Goal: Task Accomplishment & Management: Manage account settings

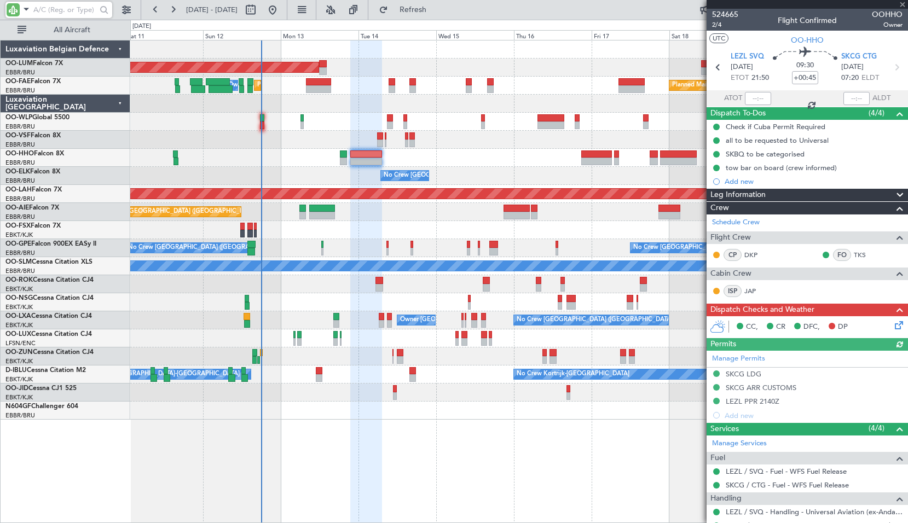
scroll to position [4, 0]
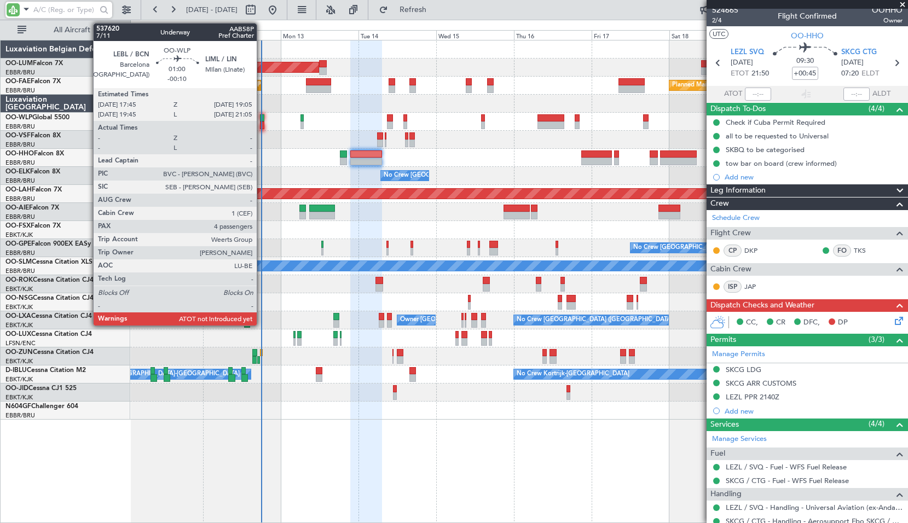
click at [261, 121] on div at bounding box center [262, 125] width 4 height 8
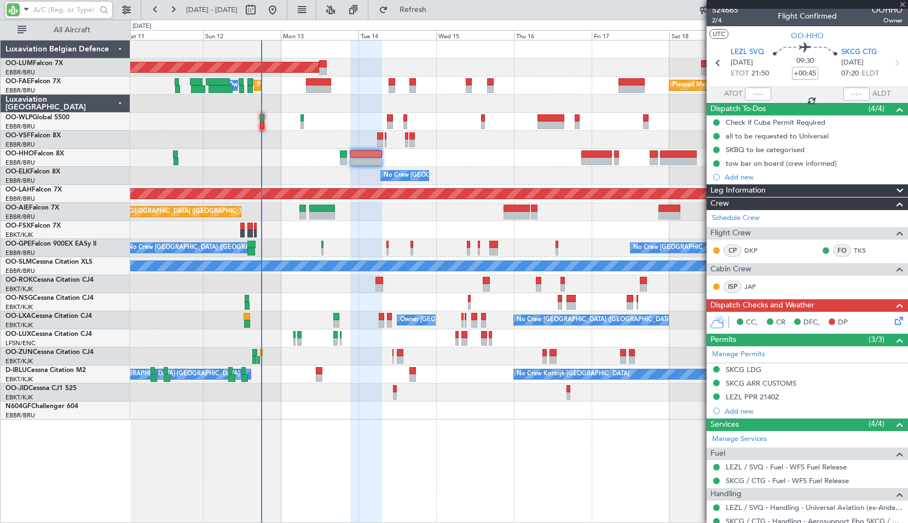
click at [294, 143] on div at bounding box center [518, 140] width 777 height 18
type input "-00:10"
type input "4"
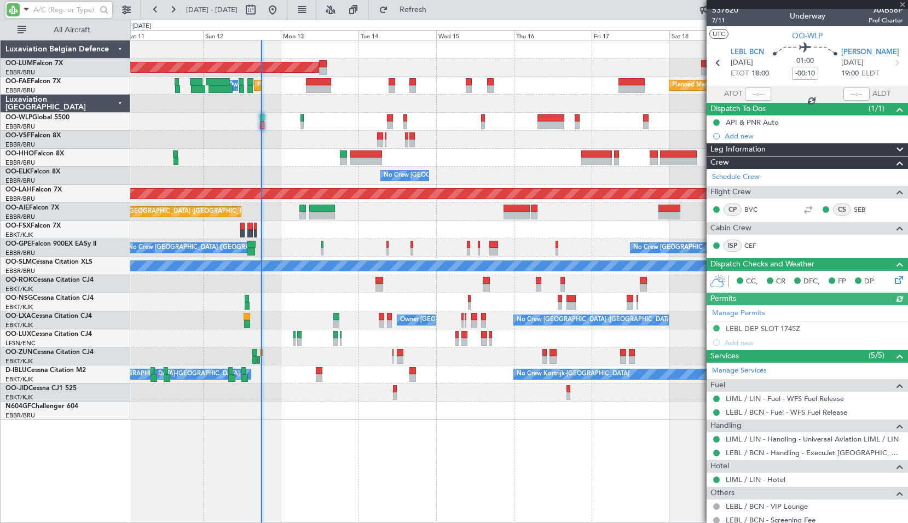
scroll to position [0, 0]
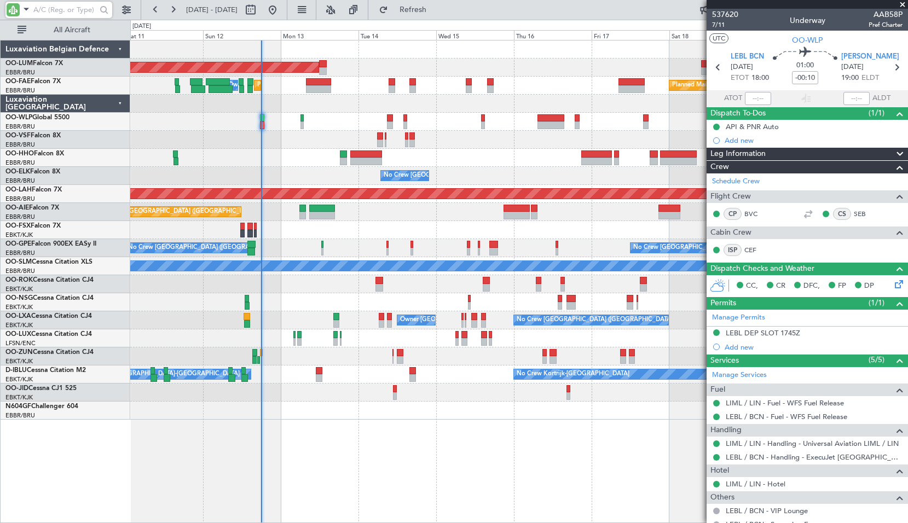
click at [423, 158] on div "AOG Maint [GEOGRAPHIC_DATA] Planned Maint [GEOGRAPHIC_DATA] Owner [GEOGRAPHIC_D…" at bounding box center [518, 229] width 777 height 379
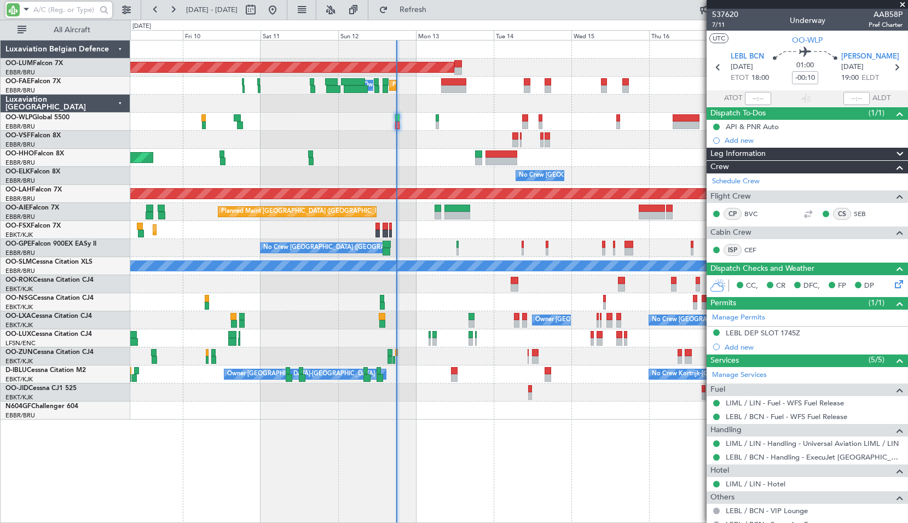
click at [37, 11] on input "text" at bounding box center [64, 10] width 63 height 16
type input "wlp"
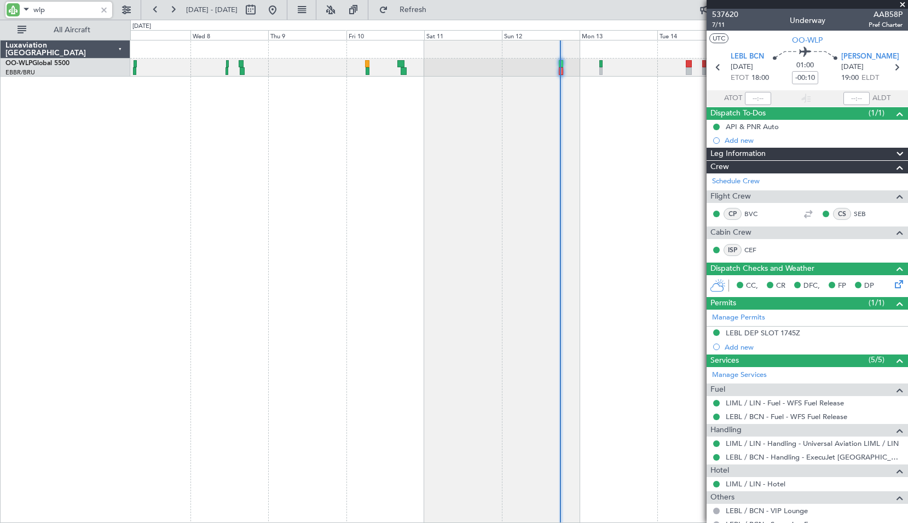
click at [381, 133] on div at bounding box center [518, 281] width 777 height 483
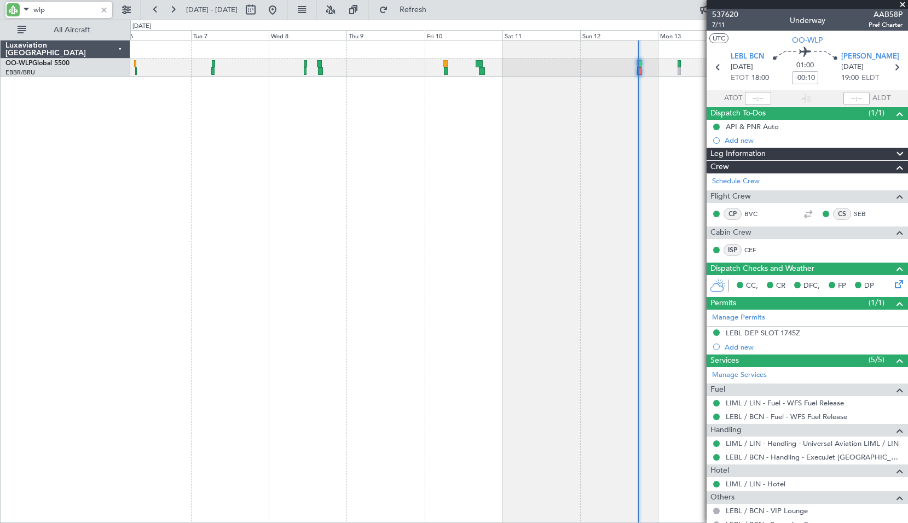
click at [388, 184] on div at bounding box center [518, 281] width 777 height 483
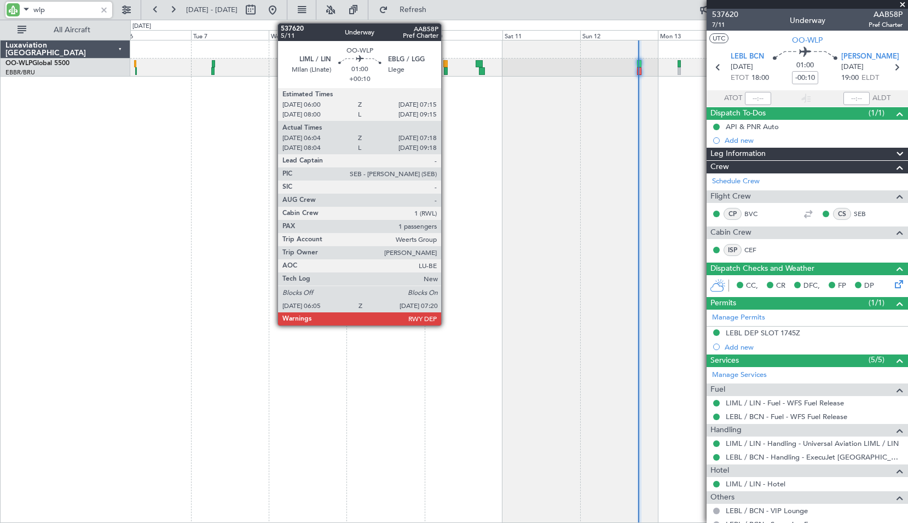
click at [446, 71] on div at bounding box center [446, 71] width 4 height 8
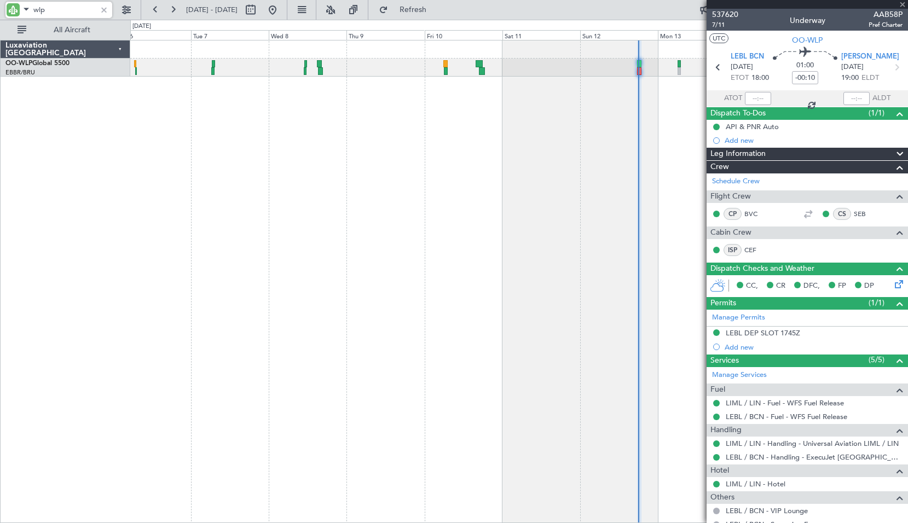
click at [464, 142] on div at bounding box center [518, 281] width 777 height 483
type input "+00:10"
type input "06:14"
type input "07:13"
type input "1"
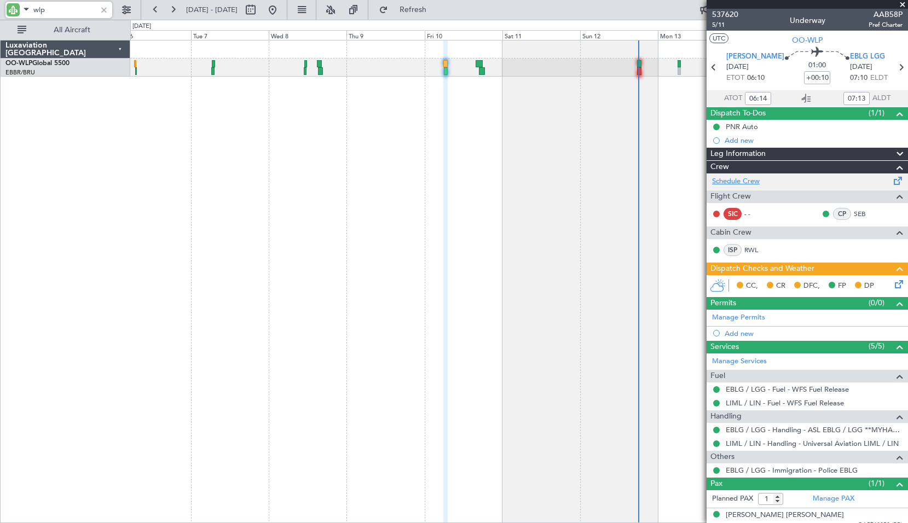
type input "wlp"
click at [734, 182] on link "Schedule Crew" at bounding box center [736, 181] width 48 height 11
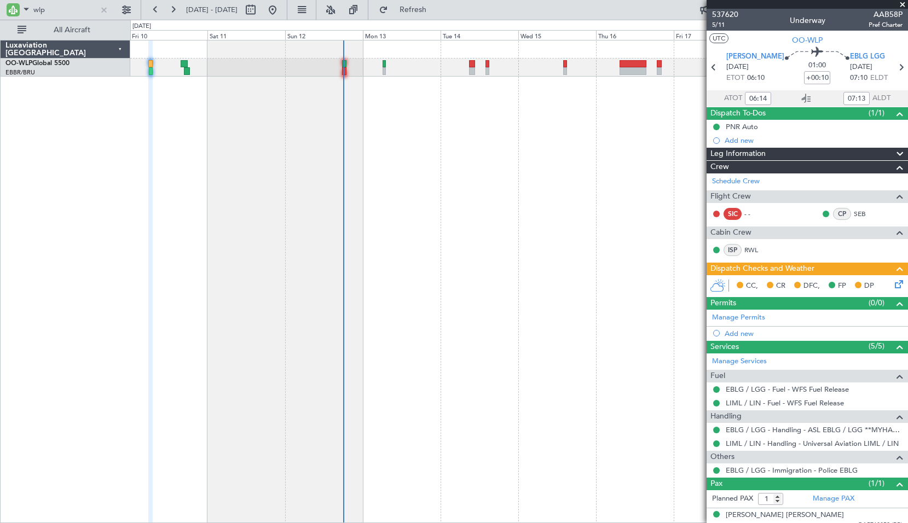
click at [356, 103] on div at bounding box center [518, 281] width 777 height 483
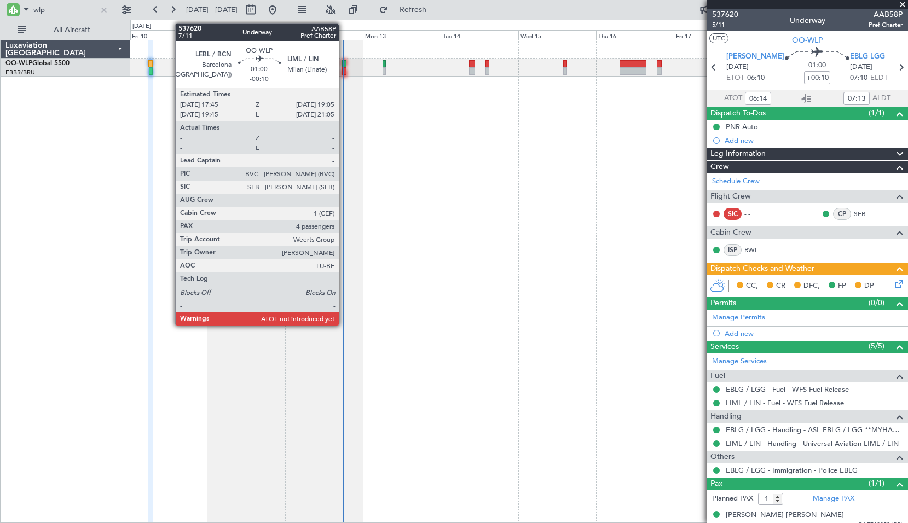
click at [344, 65] on div at bounding box center [344, 64] width 4 height 8
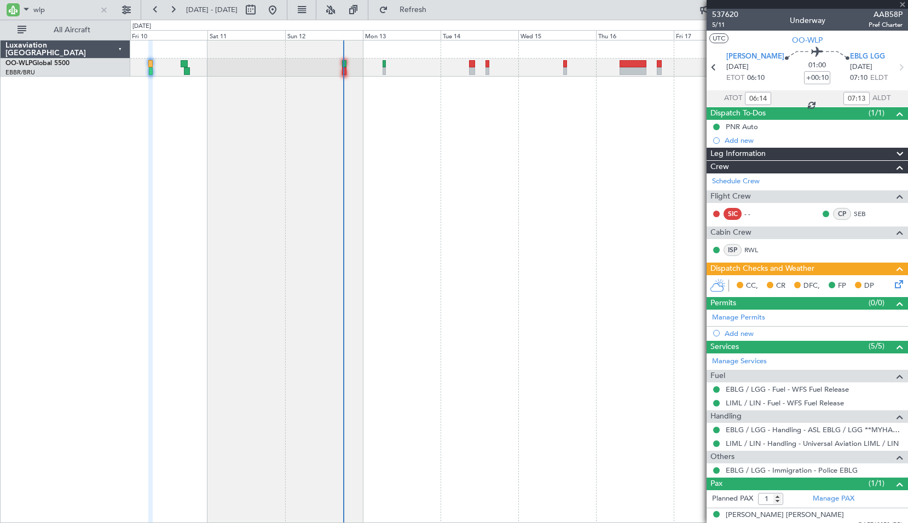
type input "-00:10"
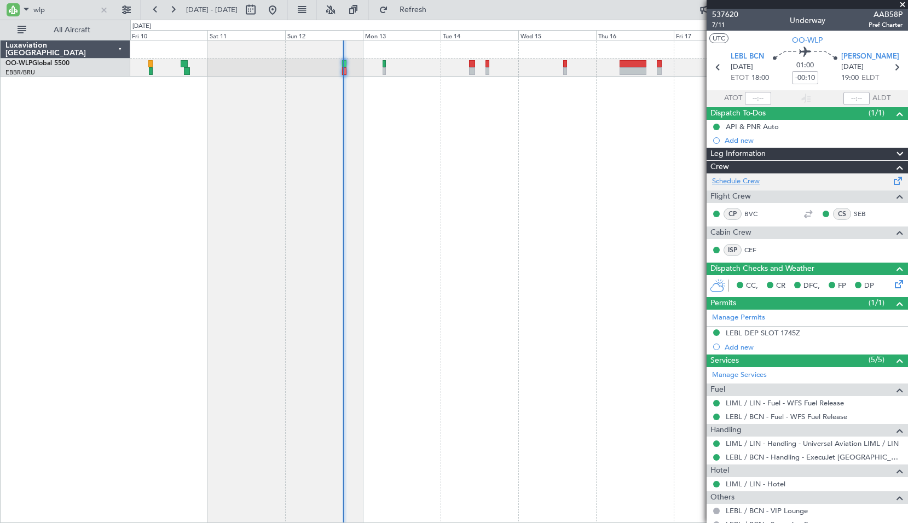
click at [735, 182] on link "Schedule Crew" at bounding box center [736, 181] width 48 height 11
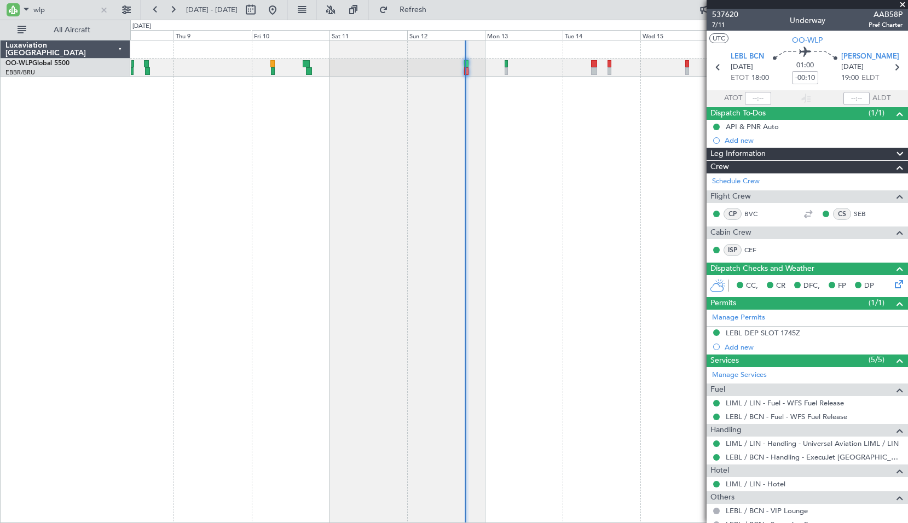
click at [294, 222] on div at bounding box center [518, 281] width 777 height 483
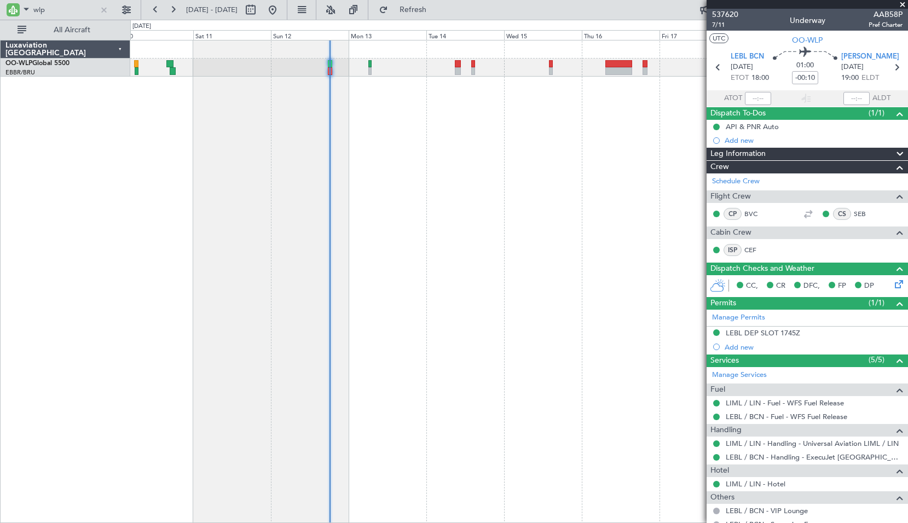
click at [468, 190] on div at bounding box center [518, 281] width 777 height 483
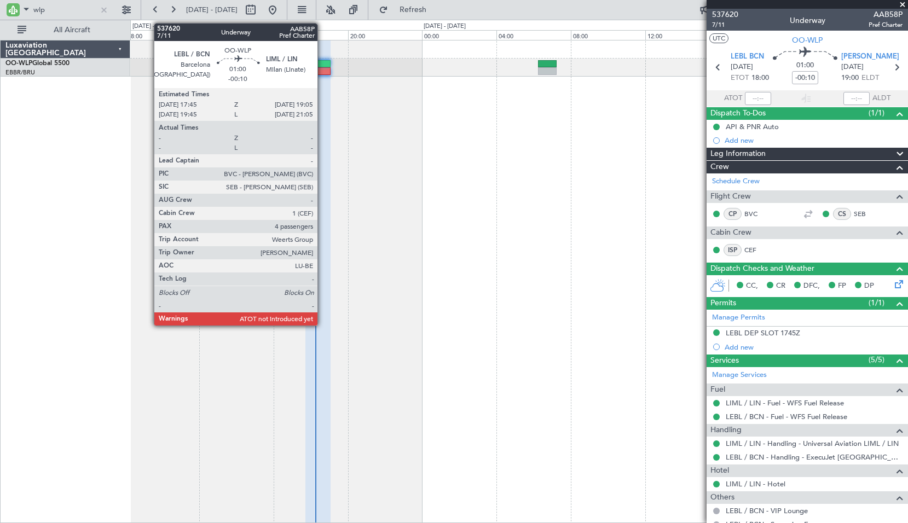
click at [322, 66] on div at bounding box center [317, 64] width 25 height 8
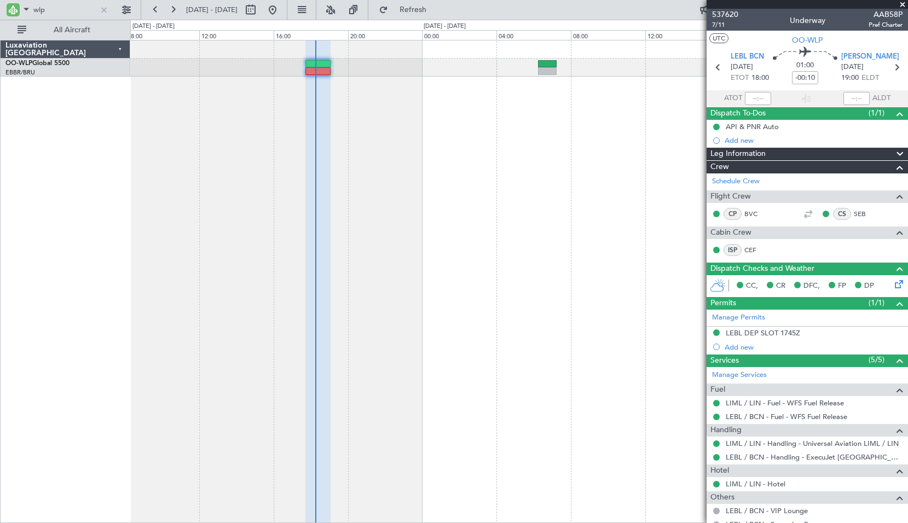
click at [382, 147] on div at bounding box center [518, 281] width 777 height 483
click at [433, 6] on span "Refresh" at bounding box center [413, 10] width 46 height 8
click at [392, 146] on div at bounding box center [518, 281] width 777 height 483
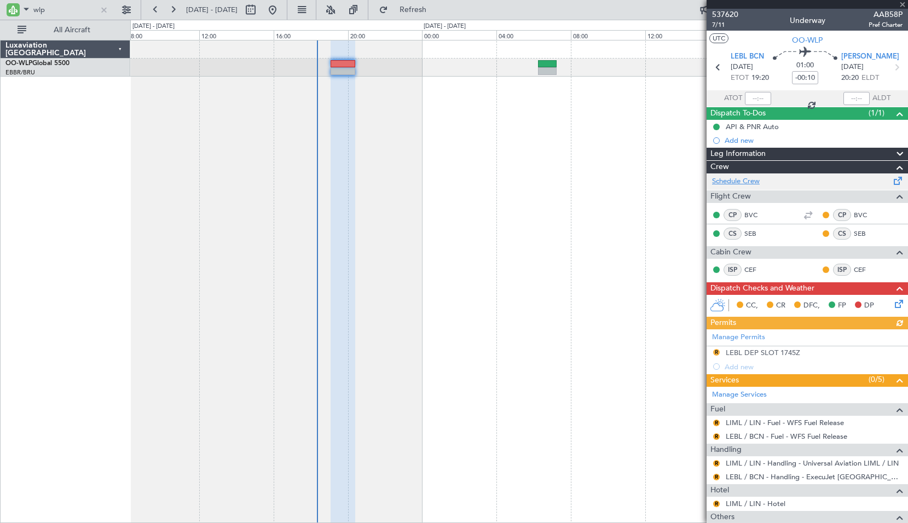
click at [742, 178] on link "Schedule Crew" at bounding box center [736, 181] width 48 height 11
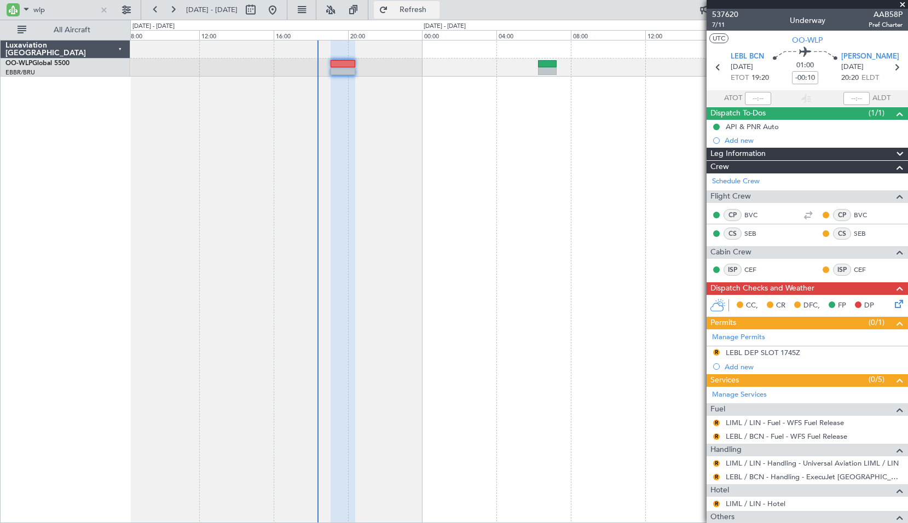
click at [436, 6] on span "Refresh" at bounding box center [413, 10] width 46 height 8
click at [461, 129] on div at bounding box center [518, 281] width 777 height 483
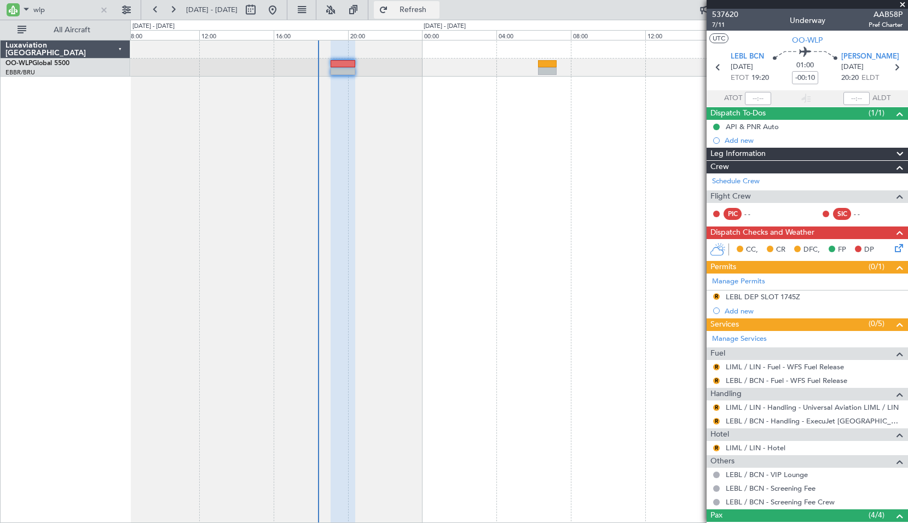
click at [426, 14] on button "Refresh" at bounding box center [407, 10] width 66 height 18
click at [412, 214] on div at bounding box center [518, 281] width 777 height 483
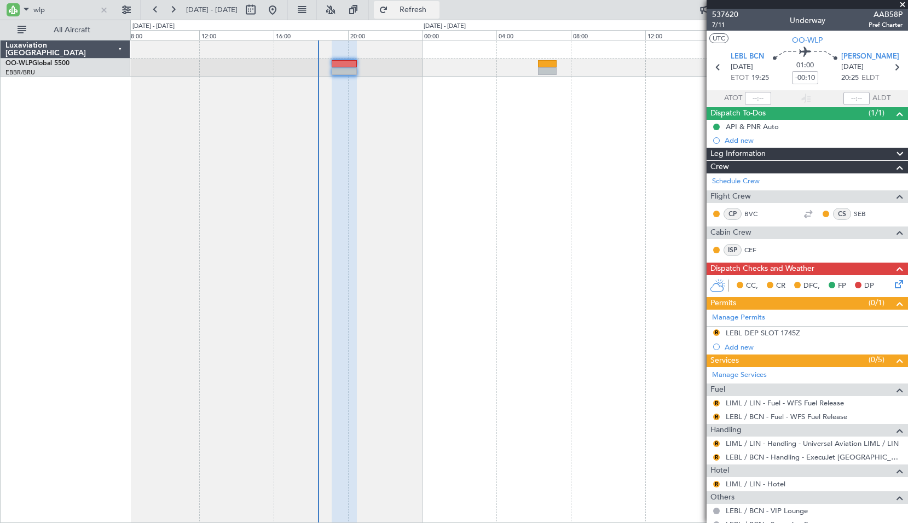
click at [436, 12] on span "Refresh" at bounding box center [413, 10] width 46 height 8
click at [458, 126] on div at bounding box center [518, 281] width 777 height 483
click at [722, 184] on link "Schedule Crew" at bounding box center [736, 181] width 48 height 11
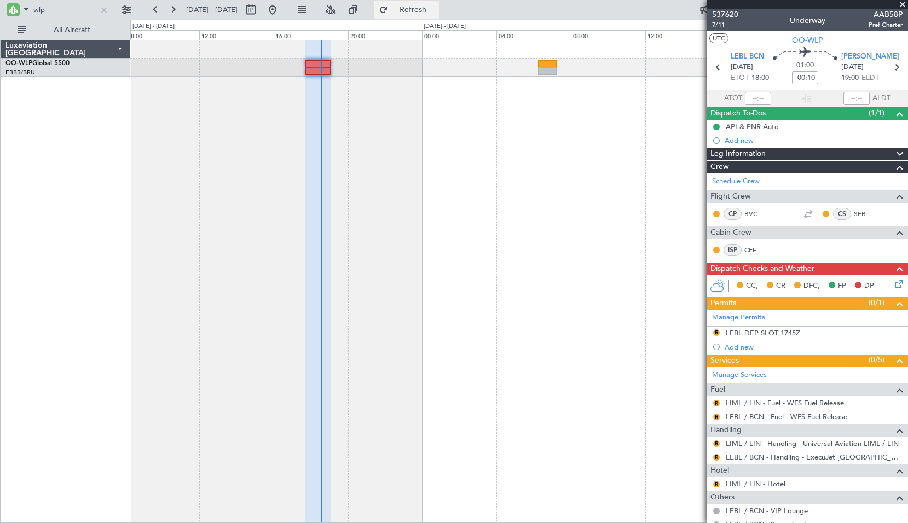
click at [436, 14] on span "Refresh" at bounding box center [413, 10] width 46 height 8
click at [533, 170] on div at bounding box center [518, 281] width 777 height 483
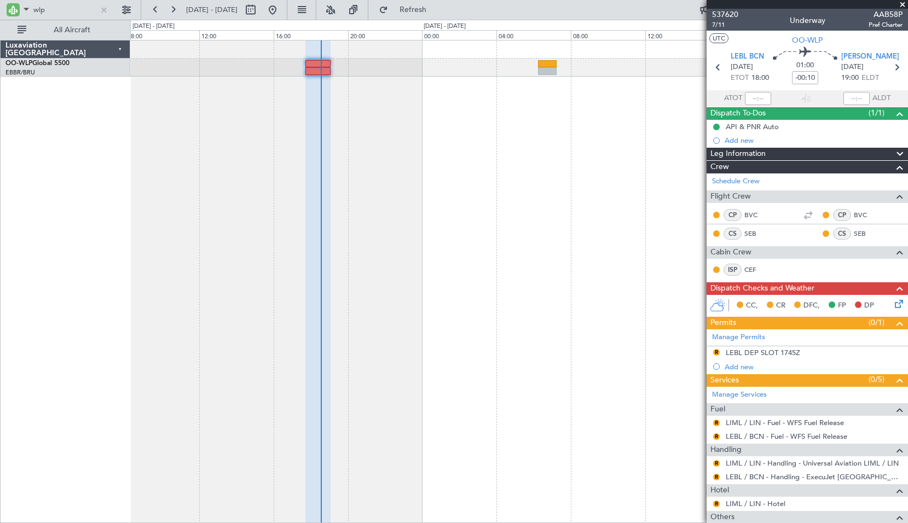
click at [622, 214] on div at bounding box center [518, 281] width 777 height 483
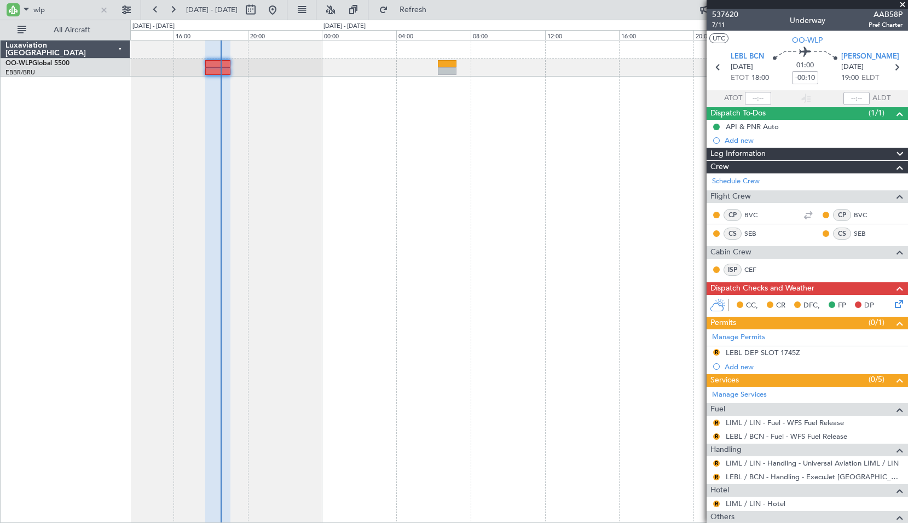
click at [522, 233] on div at bounding box center [518, 281] width 777 height 483
click at [903, 7] on span at bounding box center [902, 5] width 11 height 10
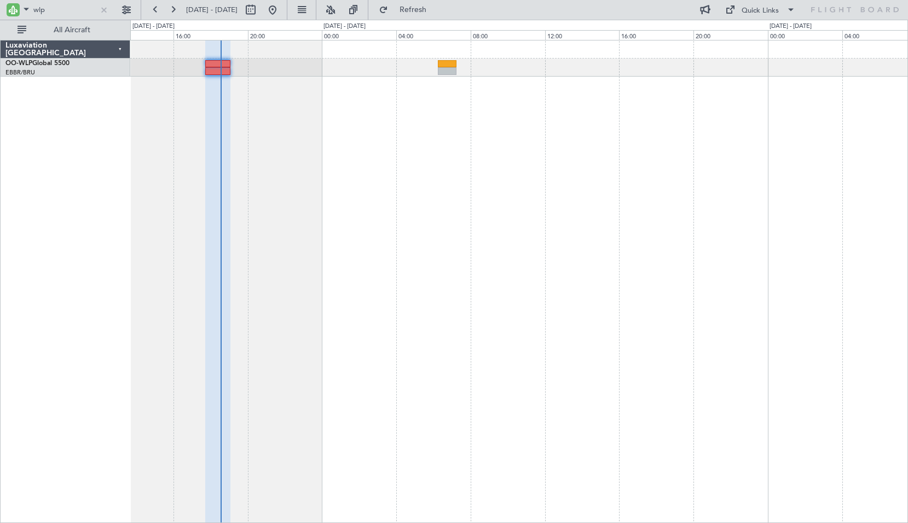
type input "0"
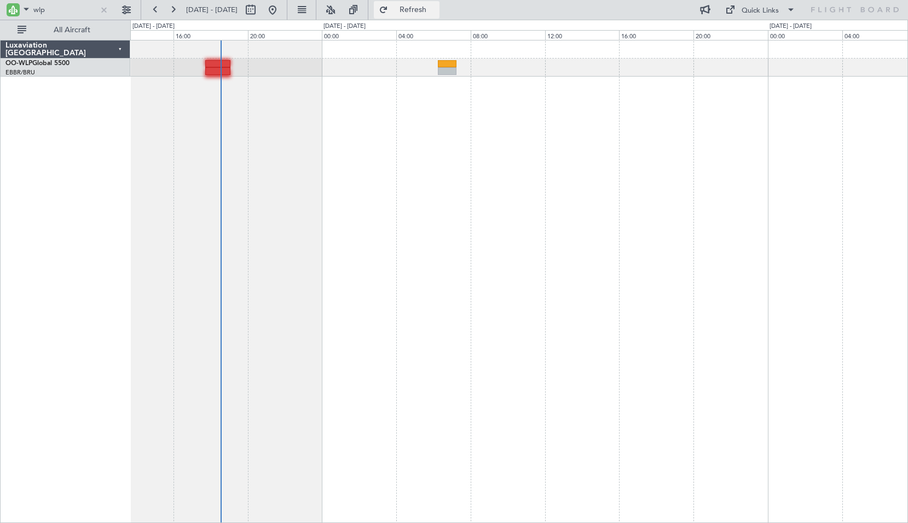
click at [436, 6] on span "Refresh" at bounding box center [413, 10] width 46 height 8
click at [428, 15] on button "Refresh" at bounding box center [407, 10] width 66 height 18
click at [412, 212] on div at bounding box center [518, 281] width 777 height 483
click at [432, 7] on span "Refresh" at bounding box center [413, 10] width 46 height 8
click at [466, 193] on div at bounding box center [518, 281] width 777 height 483
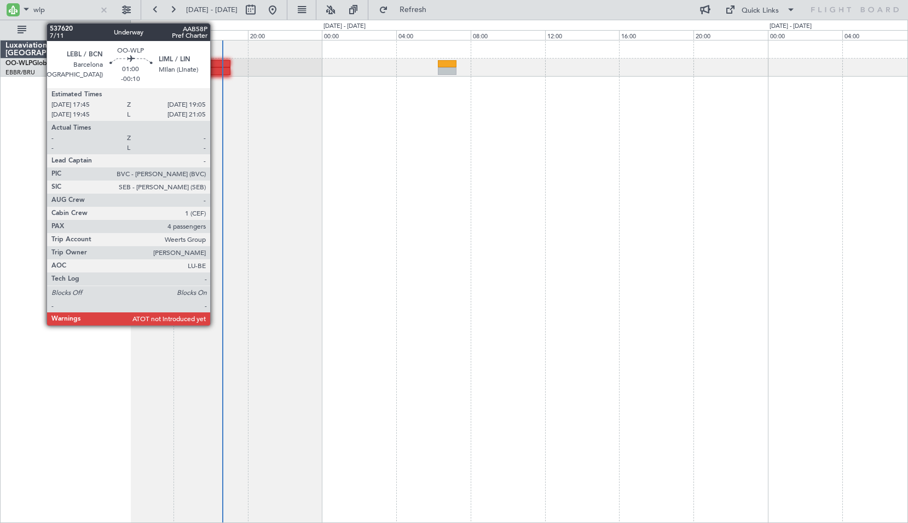
click at [215, 71] on div at bounding box center [217, 71] width 25 height 8
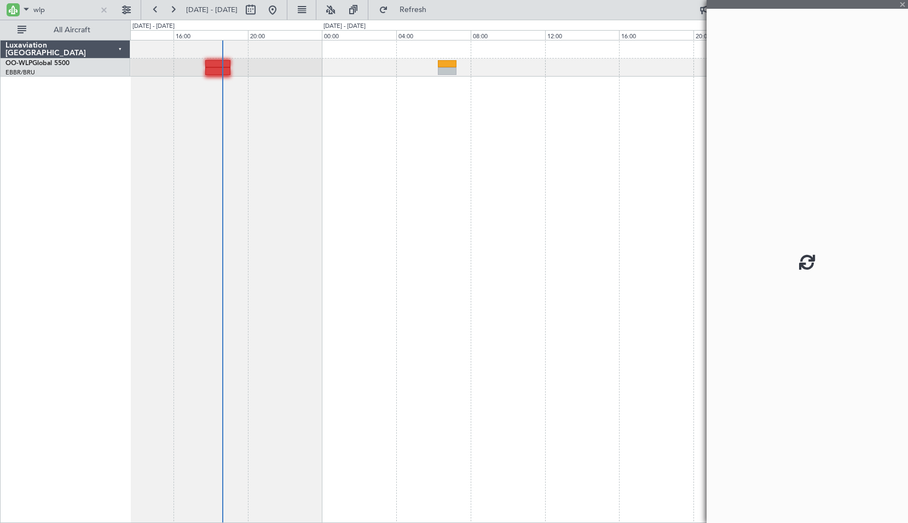
click at [388, 220] on div at bounding box center [518, 281] width 777 height 483
